Goal: Navigation & Orientation: Understand site structure

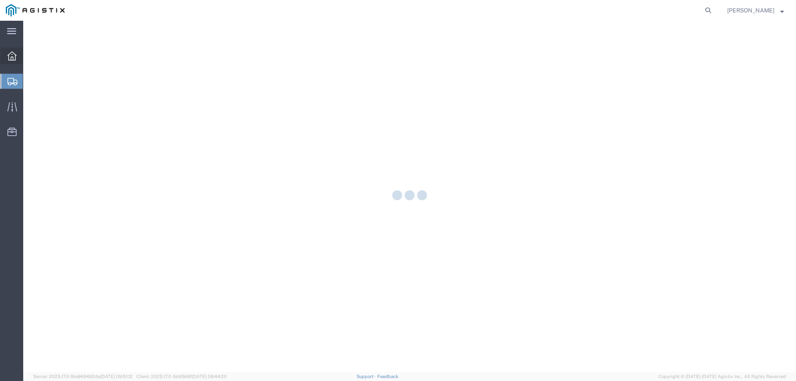
click at [11, 61] on div at bounding box center [11, 56] width 23 height 17
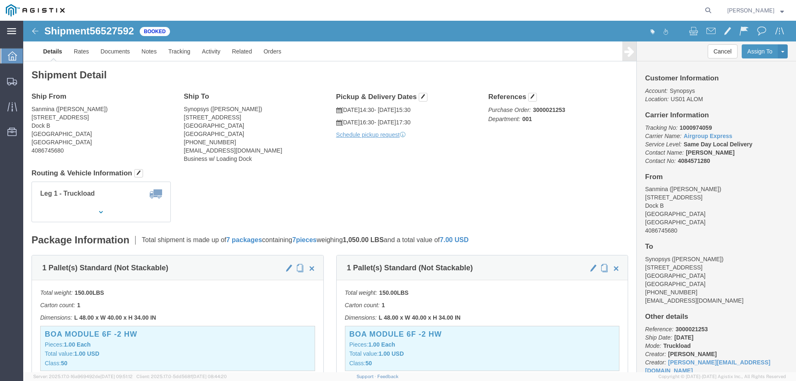
click at [6, 34] on div "main_menu Created with Sketch." at bounding box center [11, 31] width 23 height 21
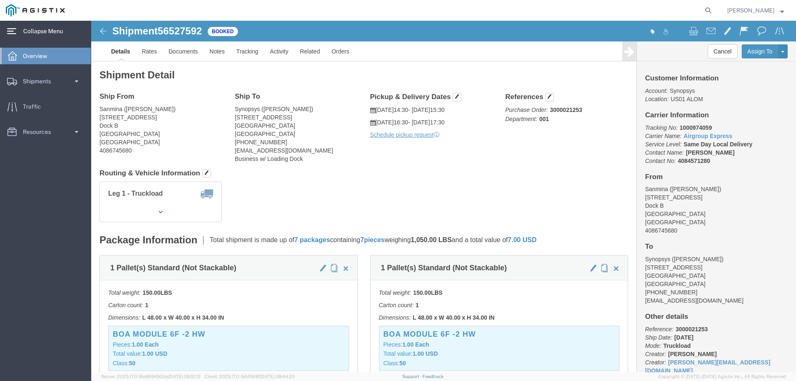
click at [38, 37] on span "Collapse Menu" at bounding box center [46, 31] width 46 height 17
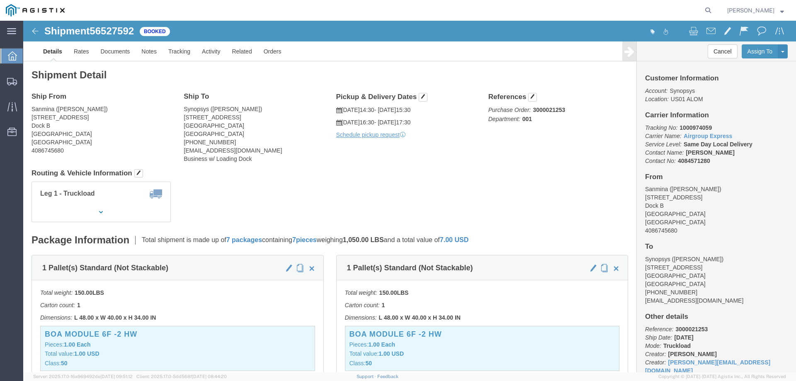
click at [11, 57] on icon at bounding box center [12, 55] width 9 height 9
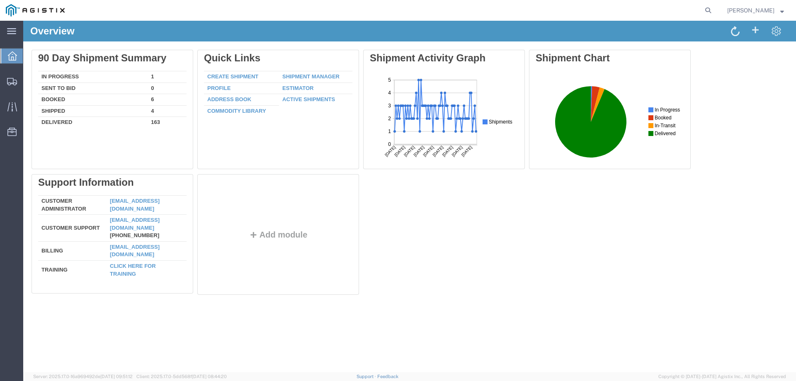
click at [451, 218] on div "Delete 90 Day Shipment Summary In Progress 1 Sent To Bid 0 Booked 6 Shipped 4 D…" at bounding box center [410, 174] width 757 height 249
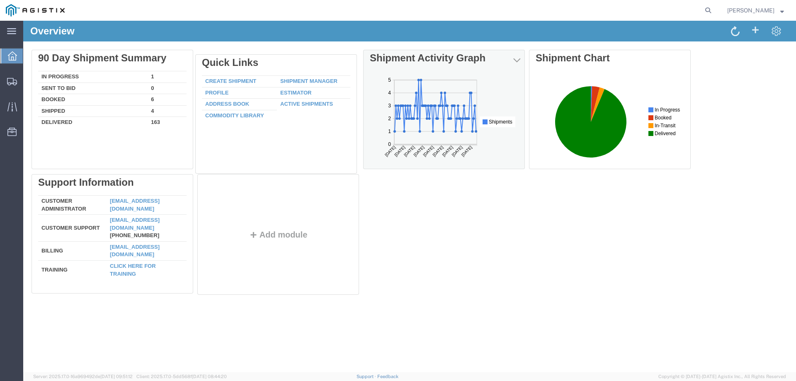
click at [362, 174] on div "Delete 90 Day Shipment Summary In Progress 1 Sent To Bid 0 Booked 6 Shipped 4 D…" at bounding box center [410, 174] width 757 height 249
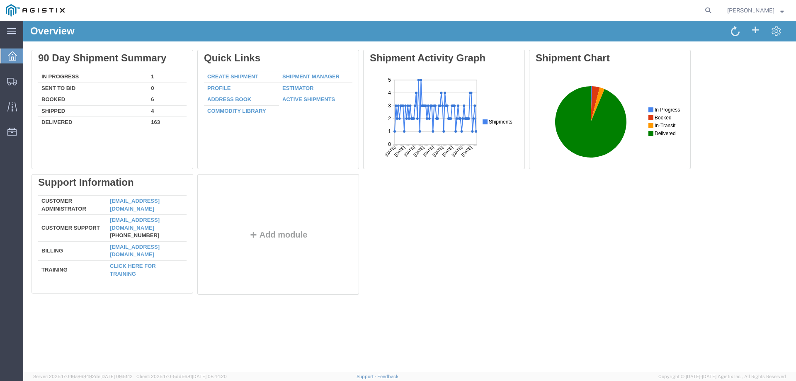
drag, startPoint x: 504, startPoint y: 33, endPoint x: 504, endPoint y: 49, distance: 16.2
click at [504, 48] on div "Overview Delete 90 Day Shipment Summary In Progress 1 Sent To Bid 0 Booked 6 Sh…" at bounding box center [409, 197] width 773 height 352
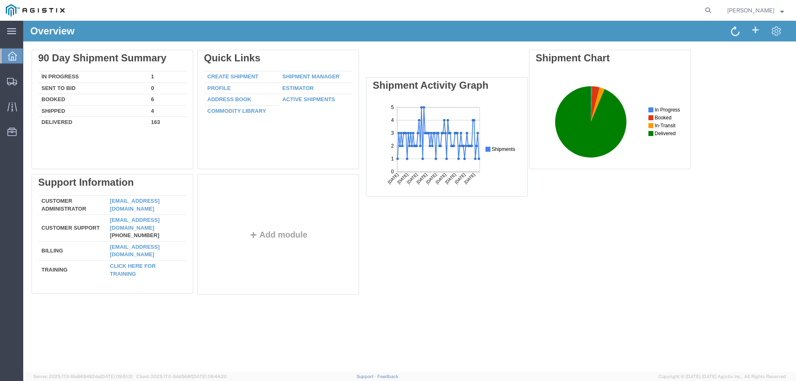
drag, startPoint x: 497, startPoint y: 59, endPoint x: 500, endPoint y: 68, distance: 9.3
click at [500, 69] on div "Delete 90 Day Shipment Summary In Progress 1 Sent To Bid 0 Booked 6 Shipped 4 D…" at bounding box center [410, 174] width 757 height 249
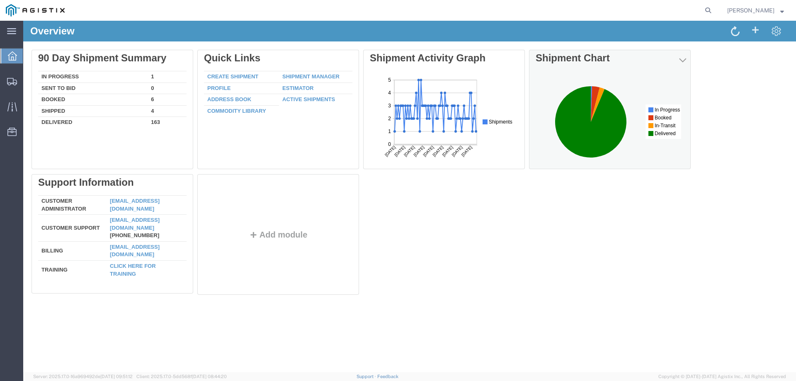
drag, startPoint x: 595, startPoint y: 78, endPoint x: 487, endPoint y: 79, distance: 108.3
click html "In Progress Booked In-Transit Delivered WIn Progress"
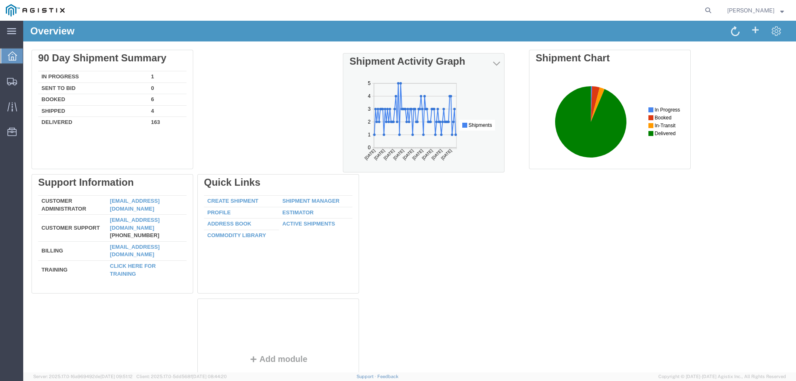
drag, startPoint x: 501, startPoint y: 61, endPoint x: 481, endPoint y: 64, distance: 20.6
click at [481, 64] on div "Shipment Activity Graph" at bounding box center [424, 62] width 148 height 12
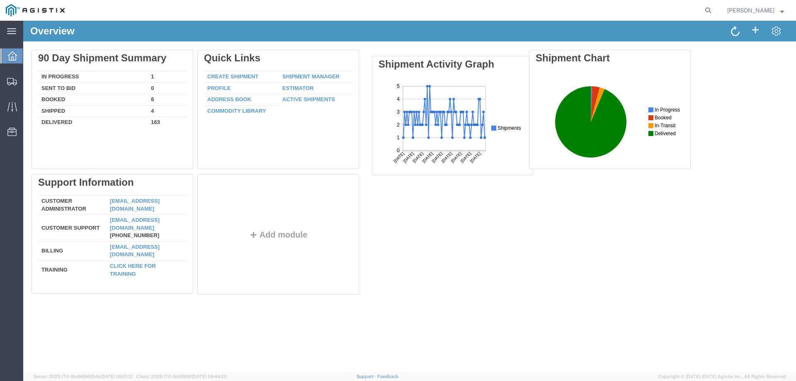
drag, startPoint x: 362, startPoint y: 61, endPoint x: 454, endPoint y: 67, distance: 91.9
click at [454, 67] on div "Delete 90 Day Shipment Summary In Progress 1 Sent To Bid 0 Booked 6 Shipped 4 D…" at bounding box center [410, 174] width 757 height 249
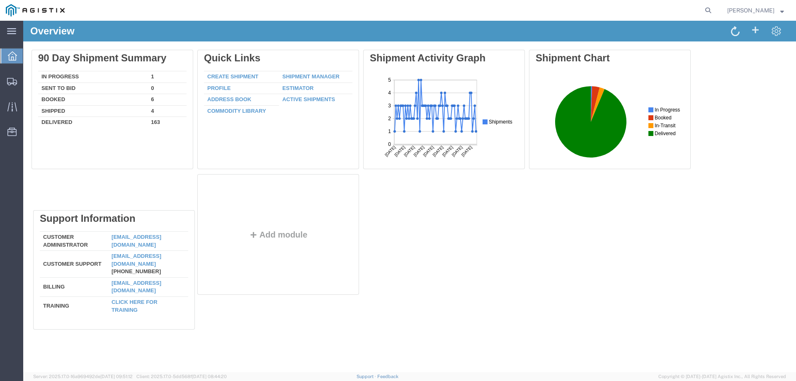
drag, startPoint x: 128, startPoint y: 185, endPoint x: 138, endPoint y: 216, distance: 31.7
click at [138, 216] on div "Delete 90 Day Shipment Summary In Progress 1 Sent To Bid 0 Booked 6 Shipped 4 D…" at bounding box center [410, 174] width 757 height 249
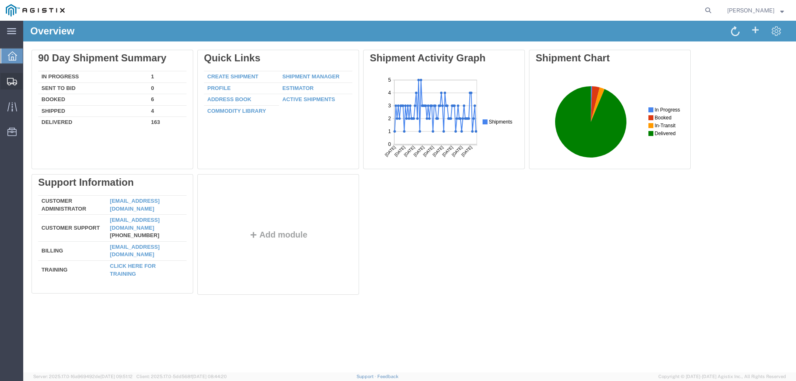
click at [7, 86] on div at bounding box center [11, 81] width 23 height 17
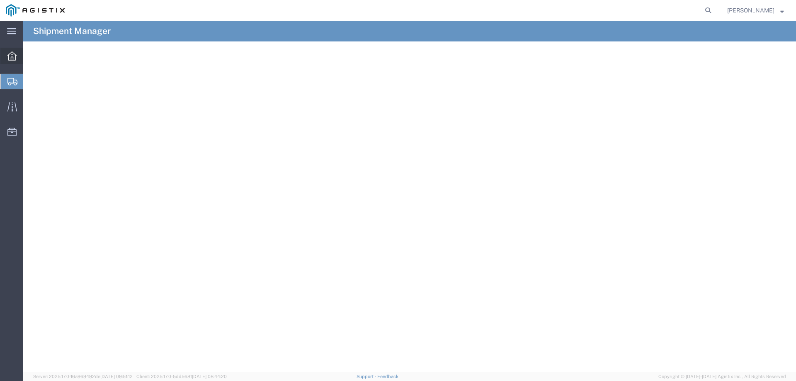
click at [10, 53] on icon at bounding box center [11, 55] width 9 height 9
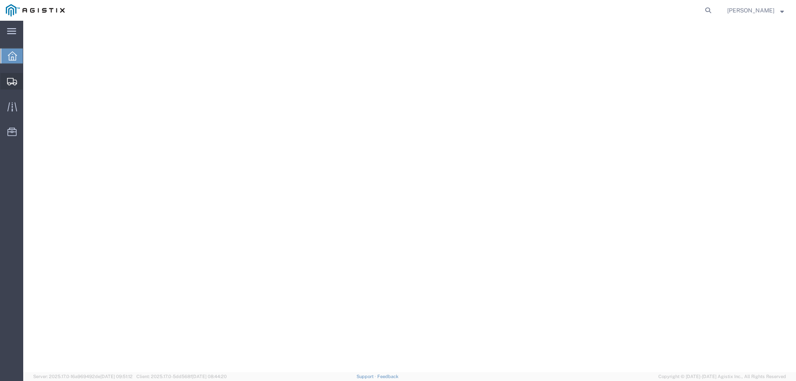
click at [13, 76] on div at bounding box center [11, 81] width 23 height 17
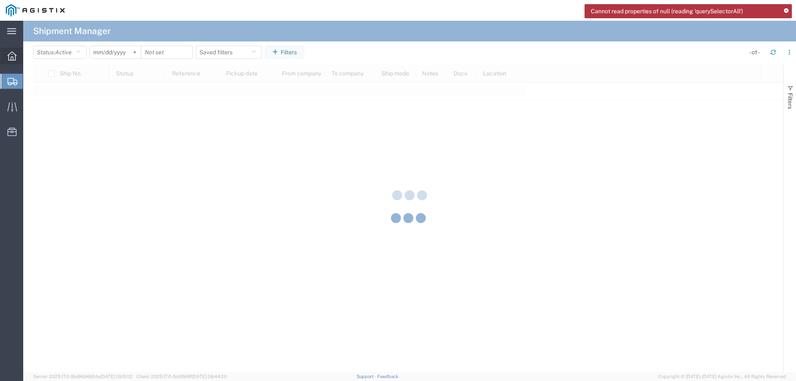
click at [12, 58] on icon at bounding box center [11, 55] width 9 height 9
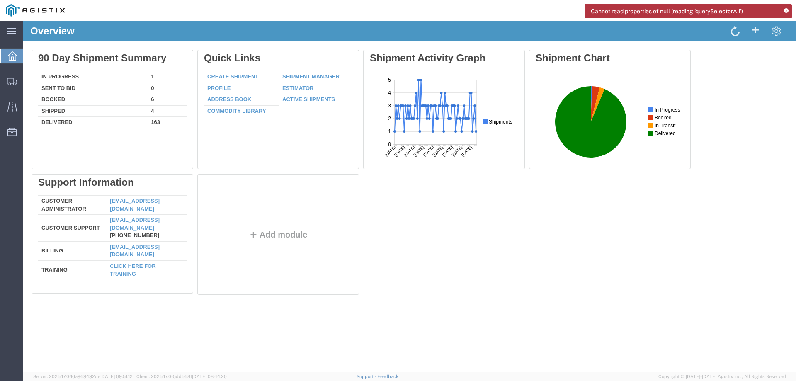
click at [786, 10] on icon at bounding box center [786, 11] width 5 height 5
